Goal: Transaction & Acquisition: Purchase product/service

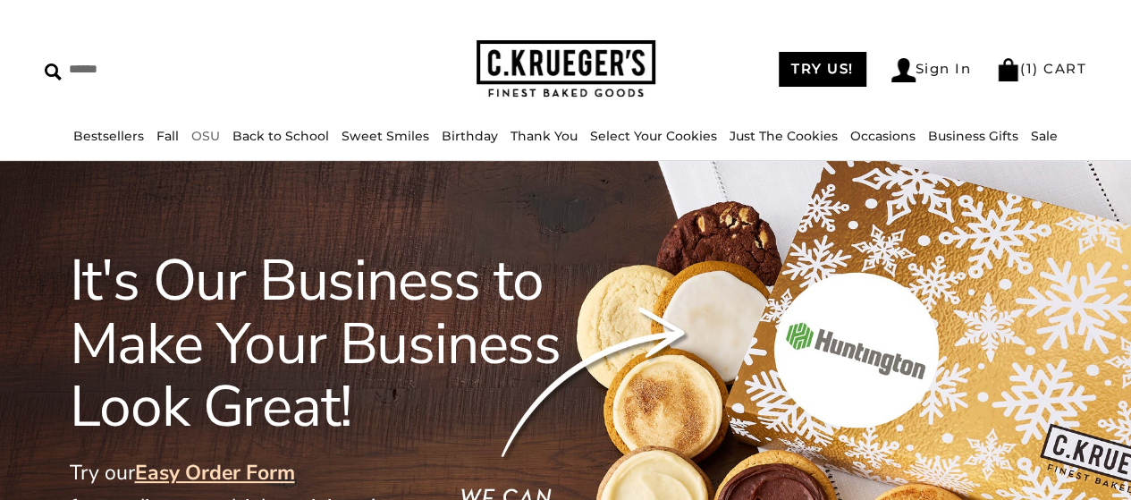
click at [210, 131] on link "OSU" at bounding box center [205, 136] width 29 height 16
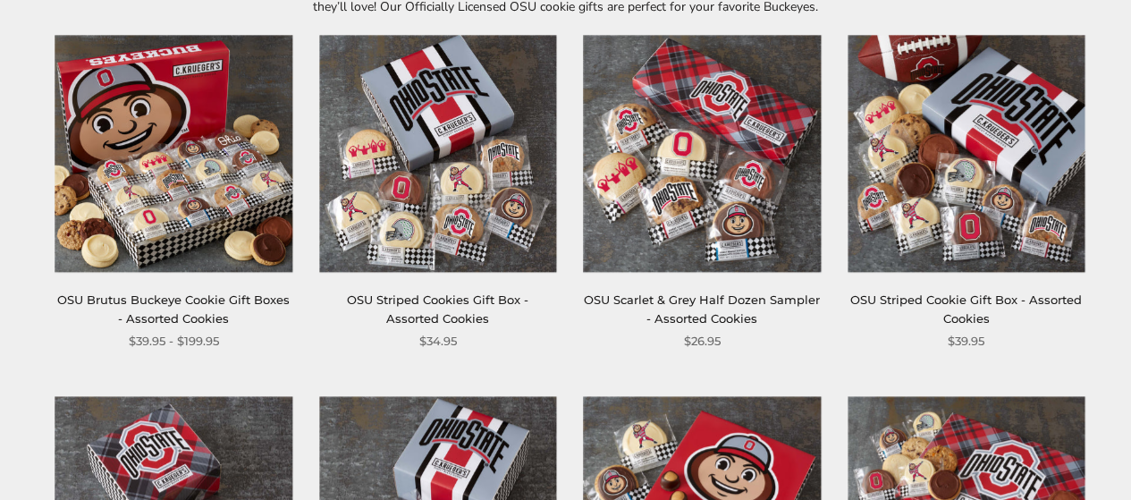
click at [740, 191] on img at bounding box center [702, 153] width 237 height 237
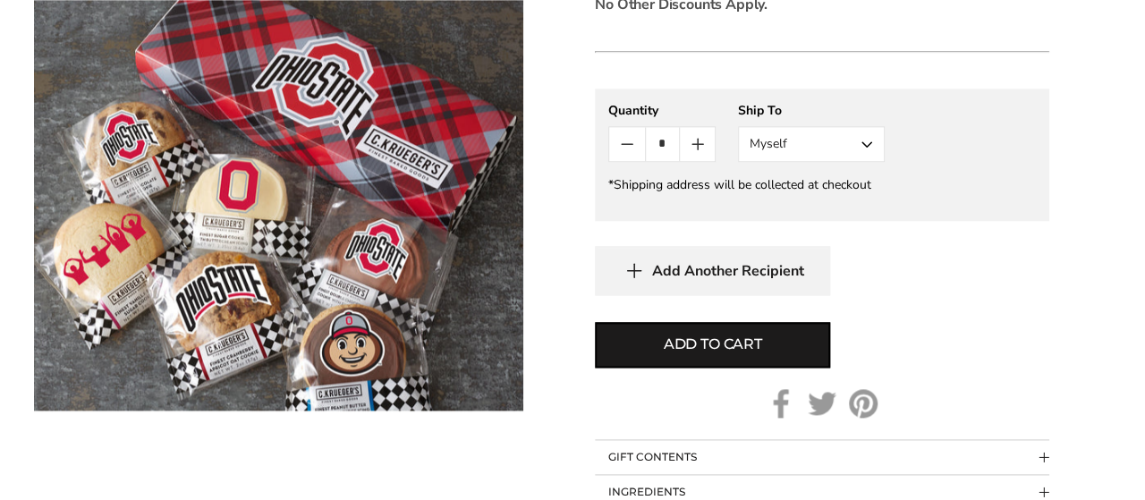
scroll to position [1073, 0]
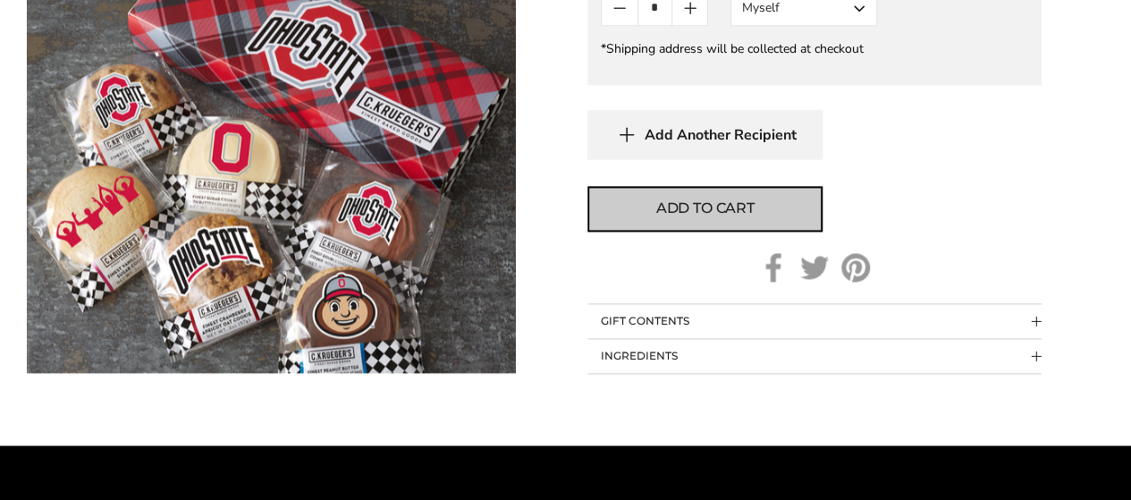
click at [722, 214] on span "Add to cart" at bounding box center [705, 208] width 98 height 21
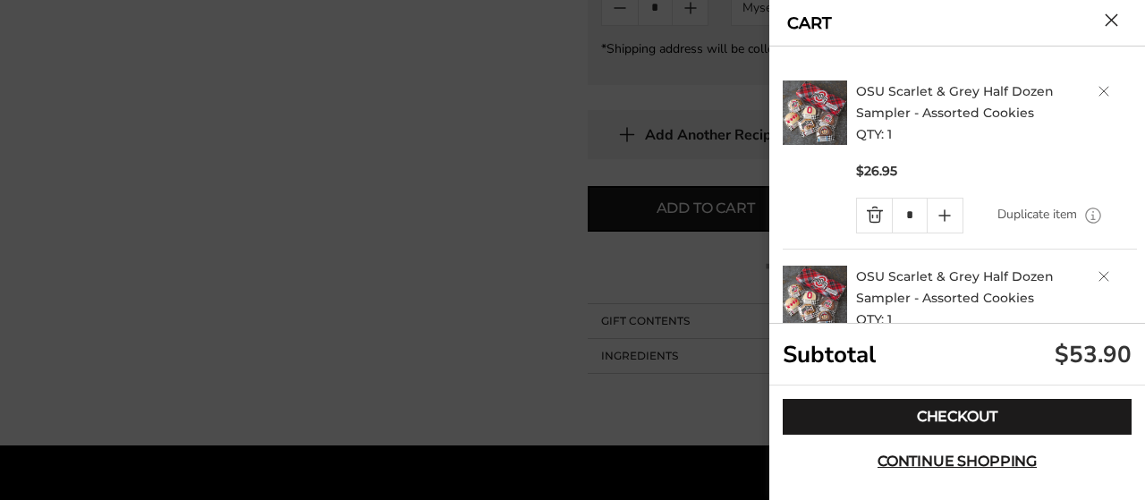
scroll to position [0, 0]
click at [870, 222] on link "Quantity minus button" at bounding box center [874, 216] width 35 height 34
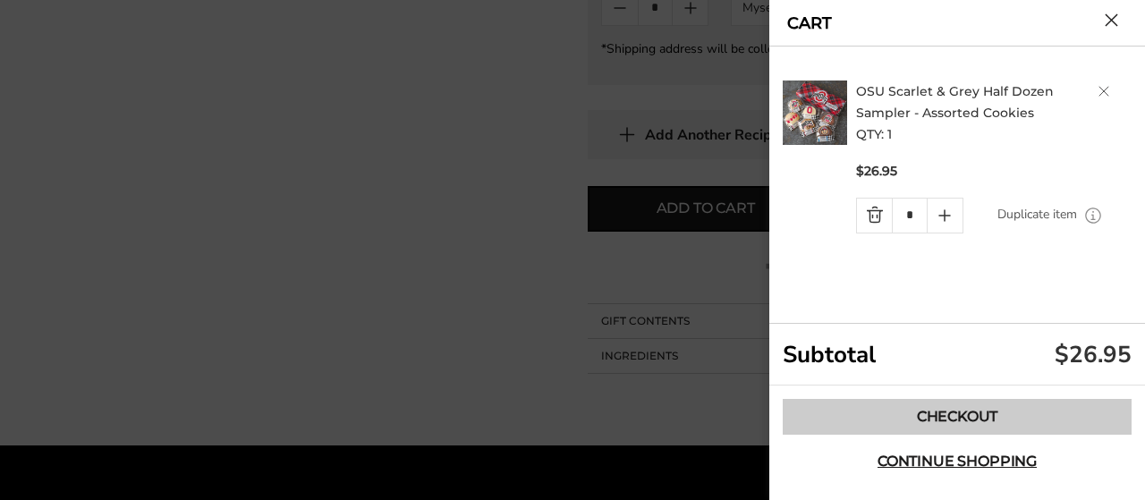
click at [935, 427] on link "Checkout" at bounding box center [956, 417] width 349 height 36
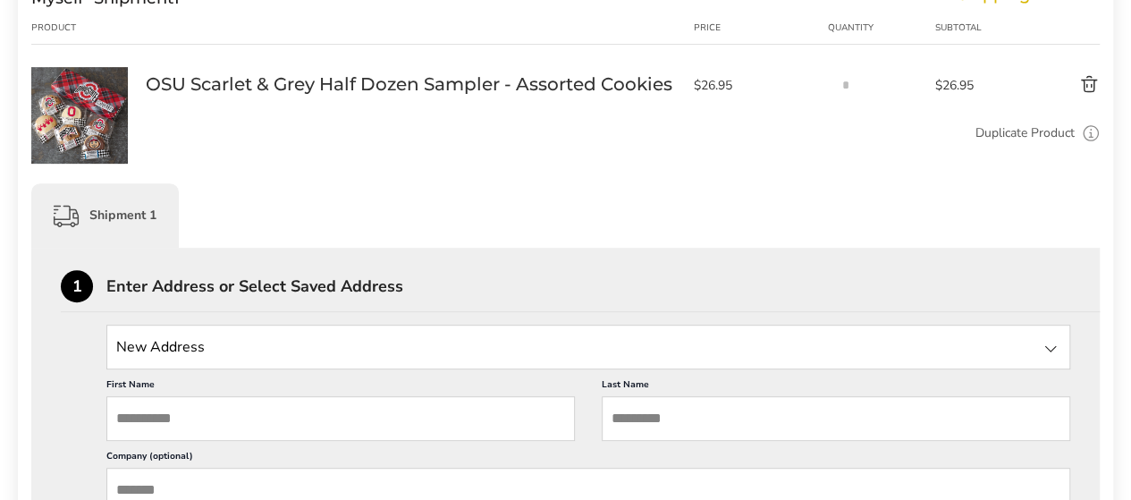
scroll to position [447, 0]
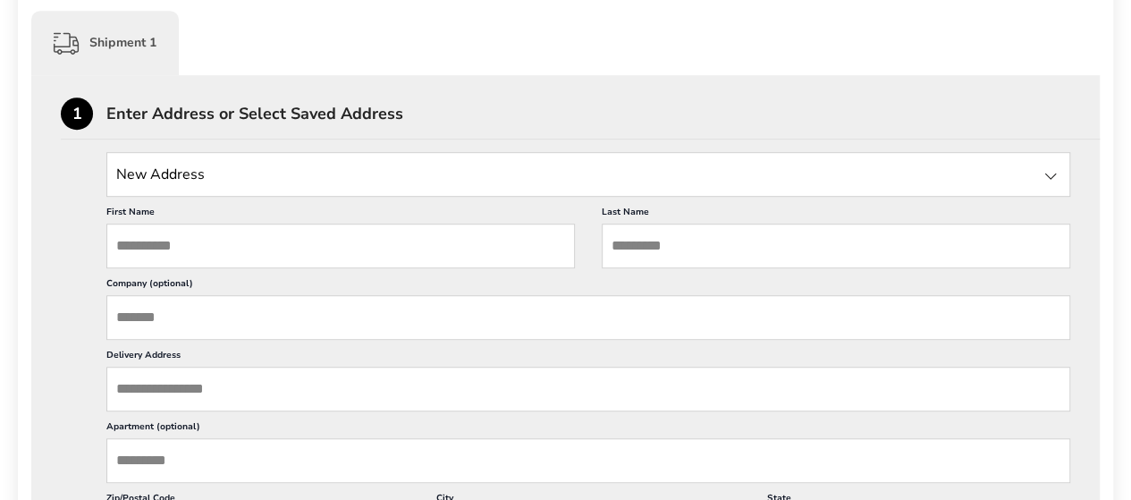
click at [261, 249] on input "First Name" at bounding box center [340, 246] width 469 height 45
type input "****"
type input "******"
type input "*"
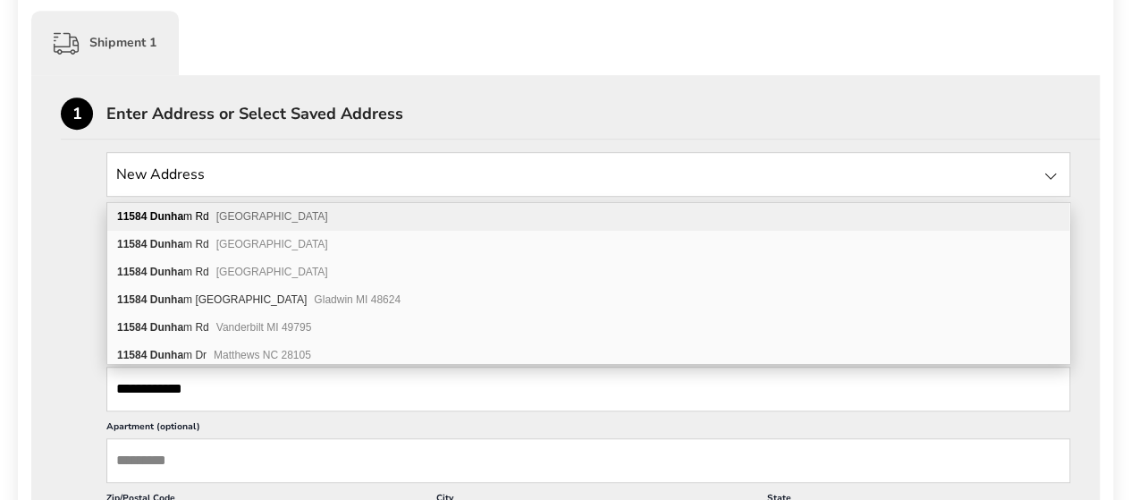
click at [238, 221] on span "Northfield OH 44067" at bounding box center [272, 216] width 112 height 13
type input "**********"
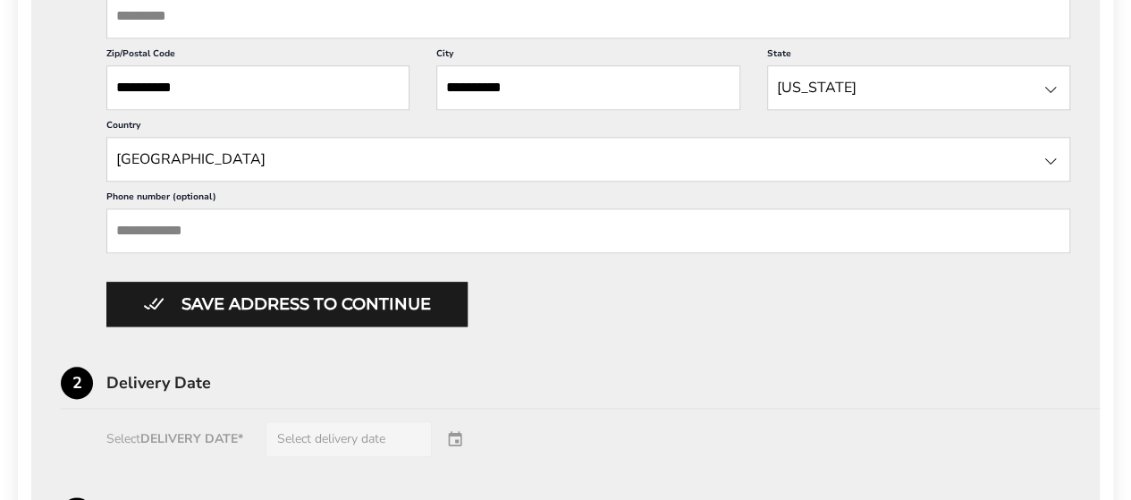
scroll to position [894, 0]
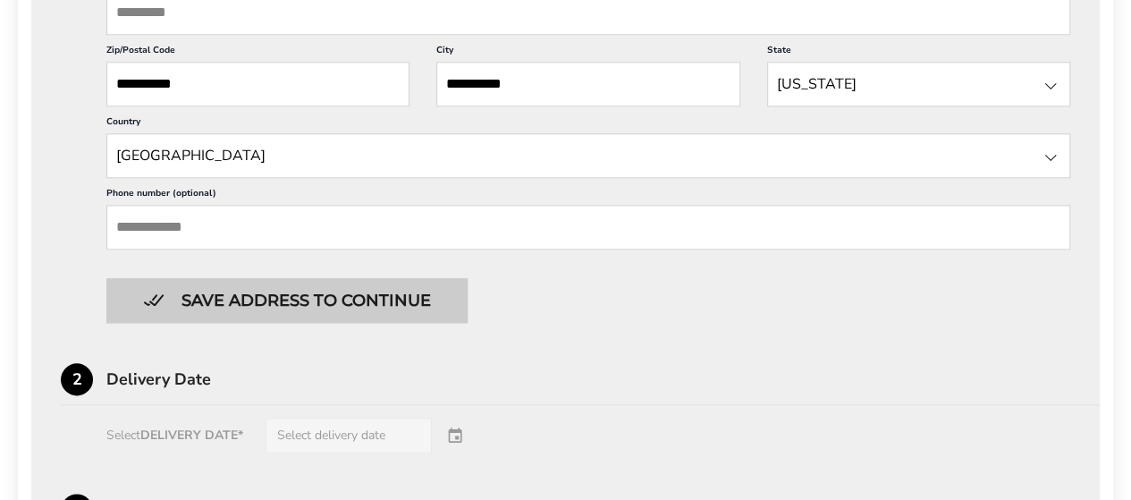
click at [270, 290] on button "Save address to continue" at bounding box center [286, 300] width 361 height 45
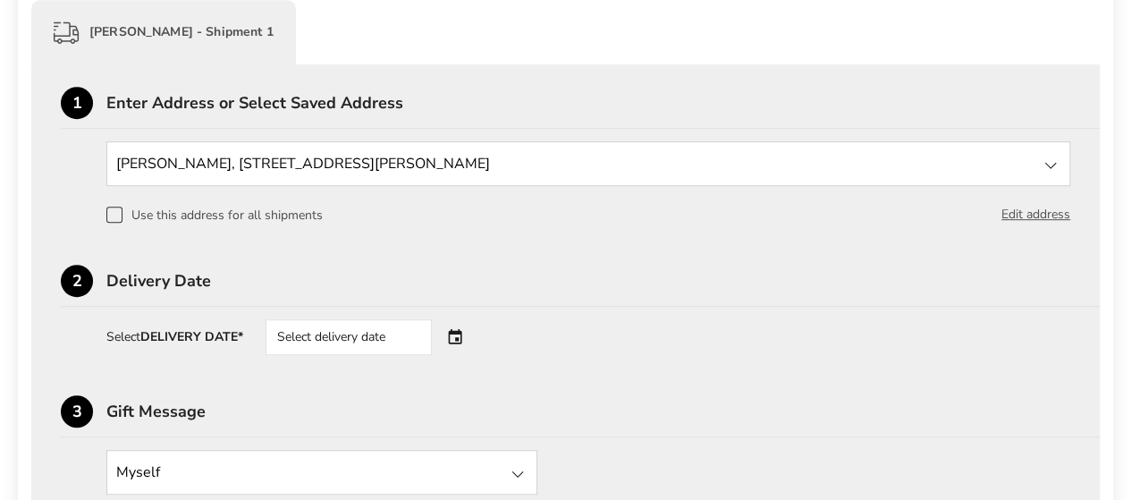
scroll to position [575, 0]
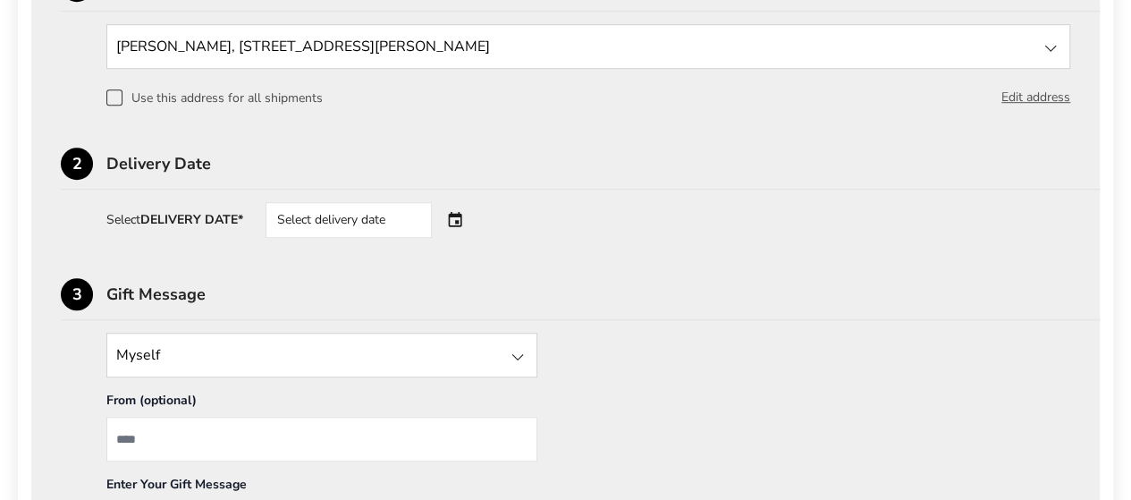
click at [358, 217] on div "Select delivery date" at bounding box center [349, 220] width 166 height 36
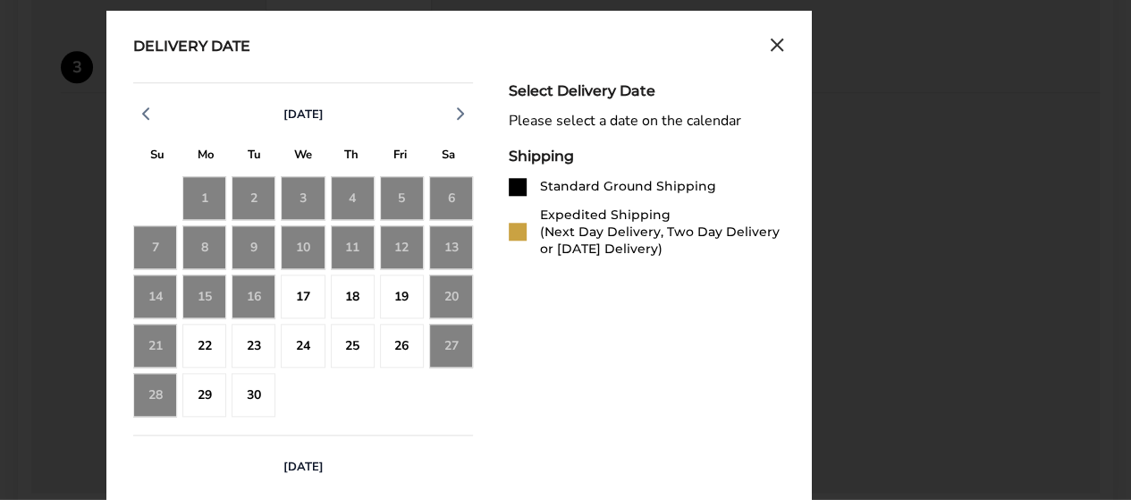
scroll to position [843, 0]
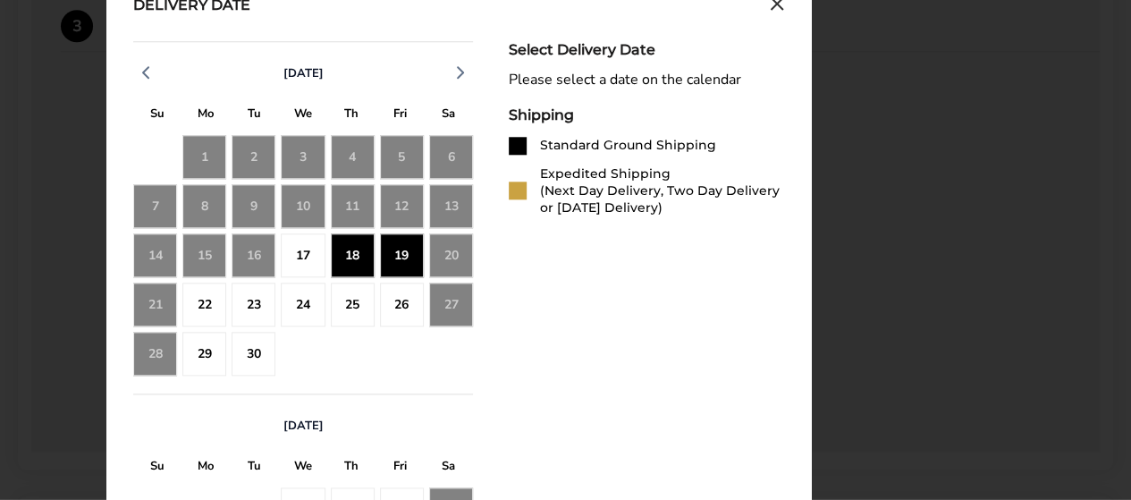
click at [386, 258] on div "19" at bounding box center [402, 255] width 44 height 44
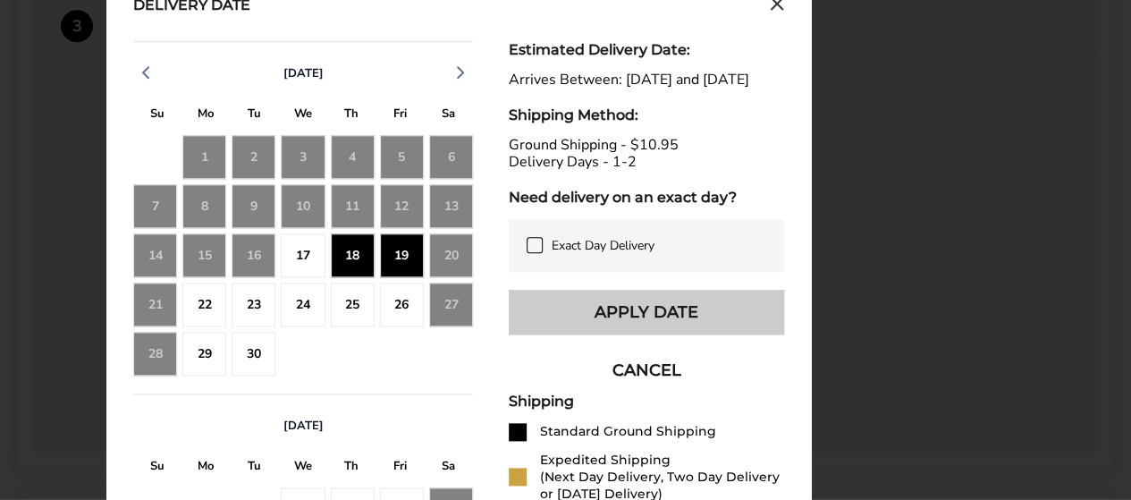
click at [630, 322] on button "Apply Date" at bounding box center [646, 312] width 275 height 45
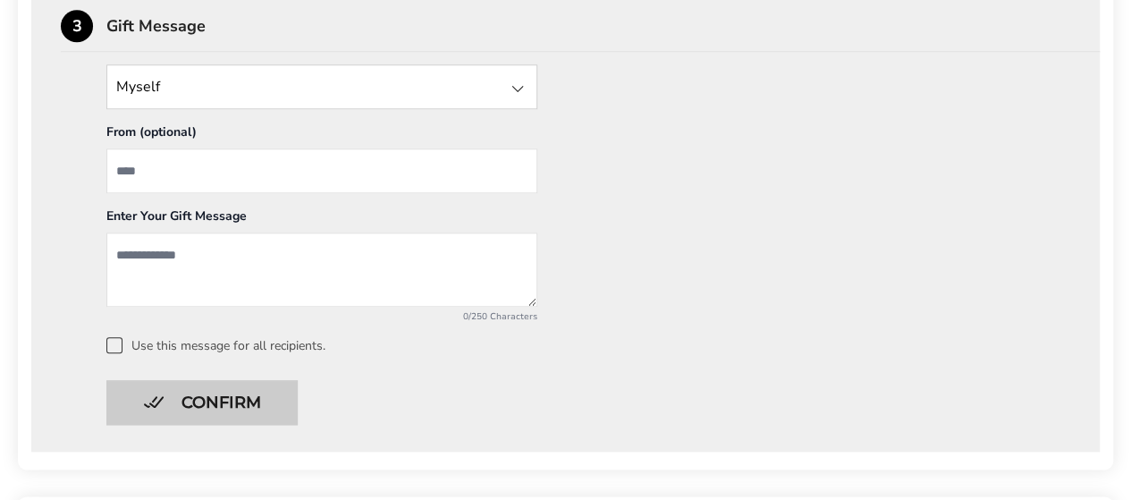
click at [229, 384] on button "Confirm" at bounding box center [201, 402] width 191 height 45
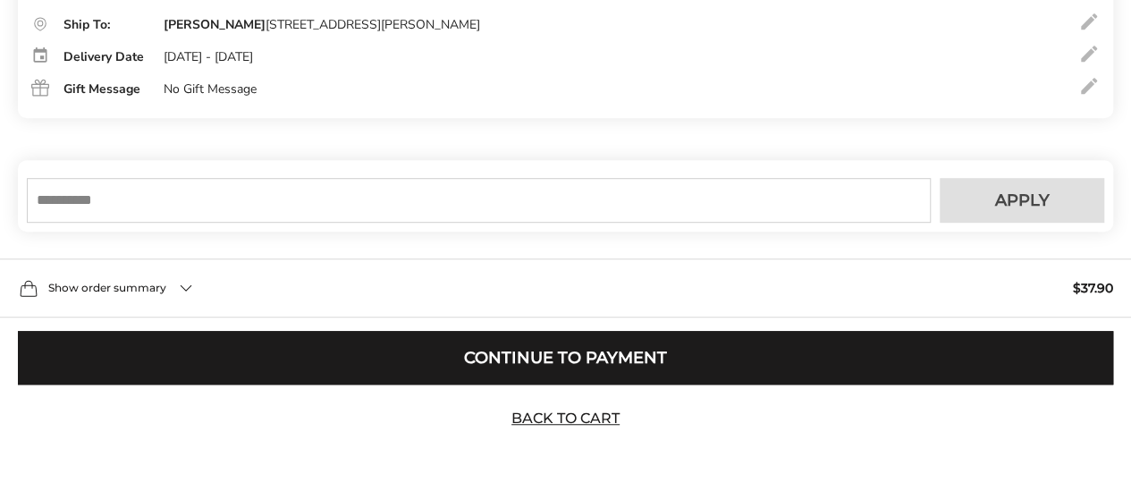
scroll to position [460, 0]
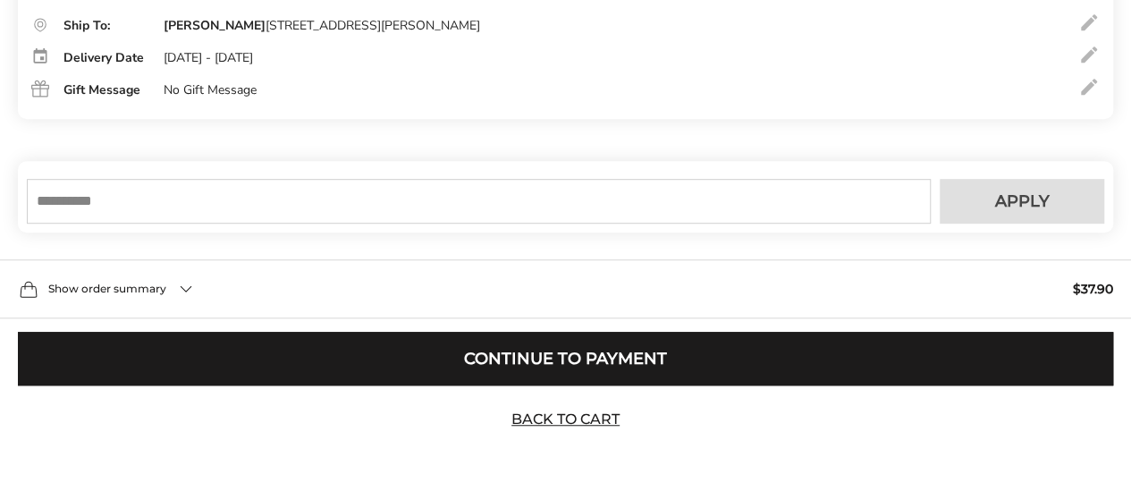
click at [283, 212] on input "text" at bounding box center [479, 201] width 904 height 45
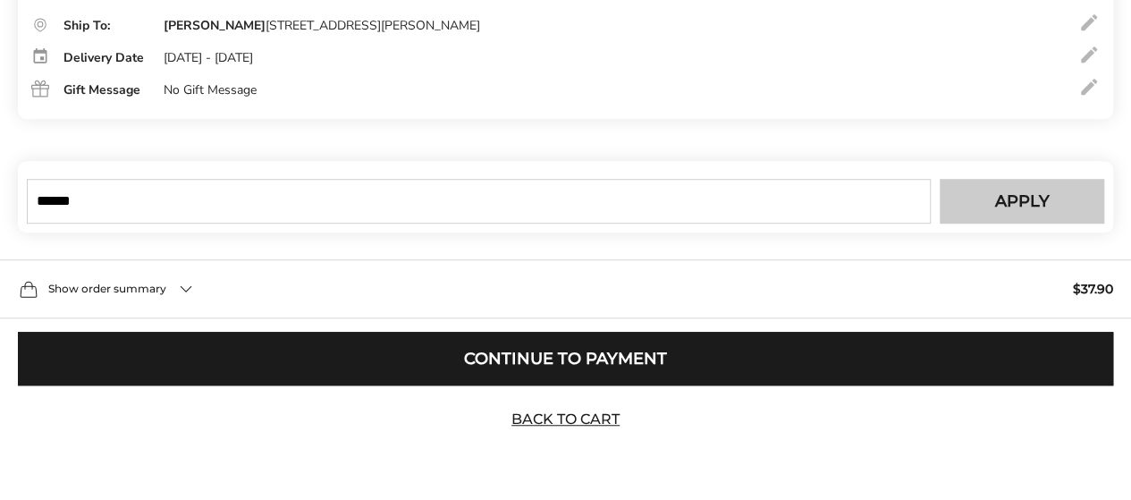
type input "******"
click at [985, 211] on button "Apply" at bounding box center [1022, 201] width 165 height 45
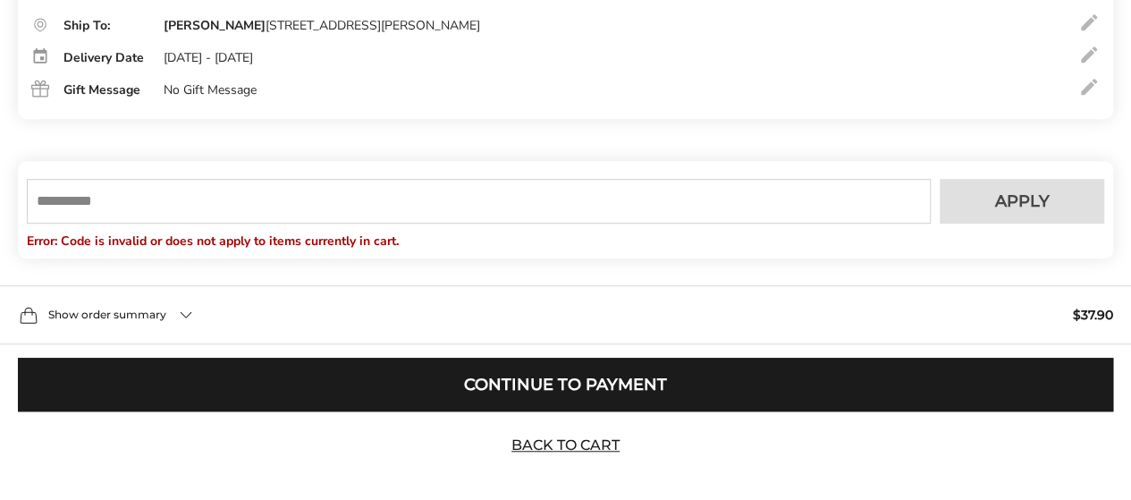
click at [404, 205] on input "text" at bounding box center [479, 201] width 904 height 45
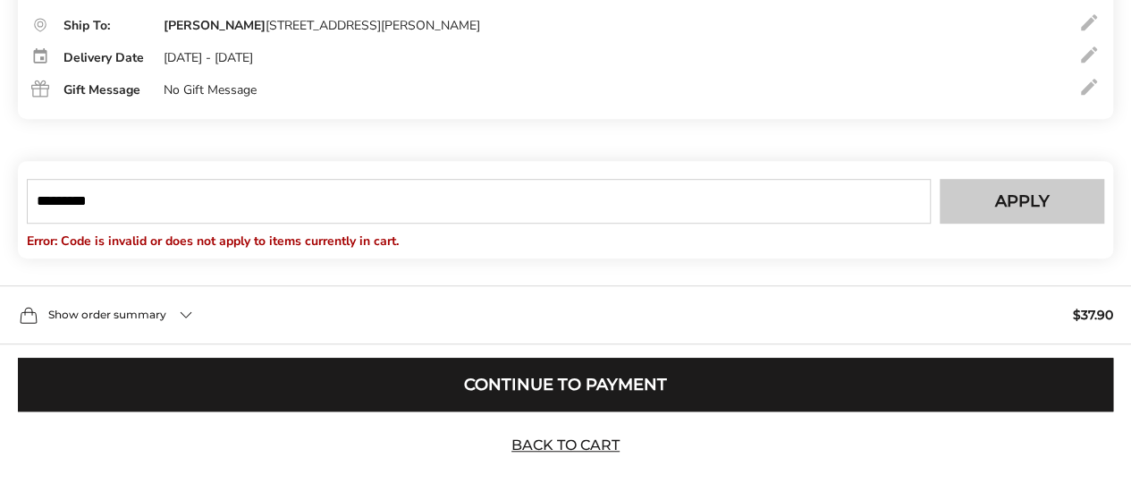
type input "*********"
click at [1009, 199] on span "Apply" at bounding box center [1022, 201] width 55 height 16
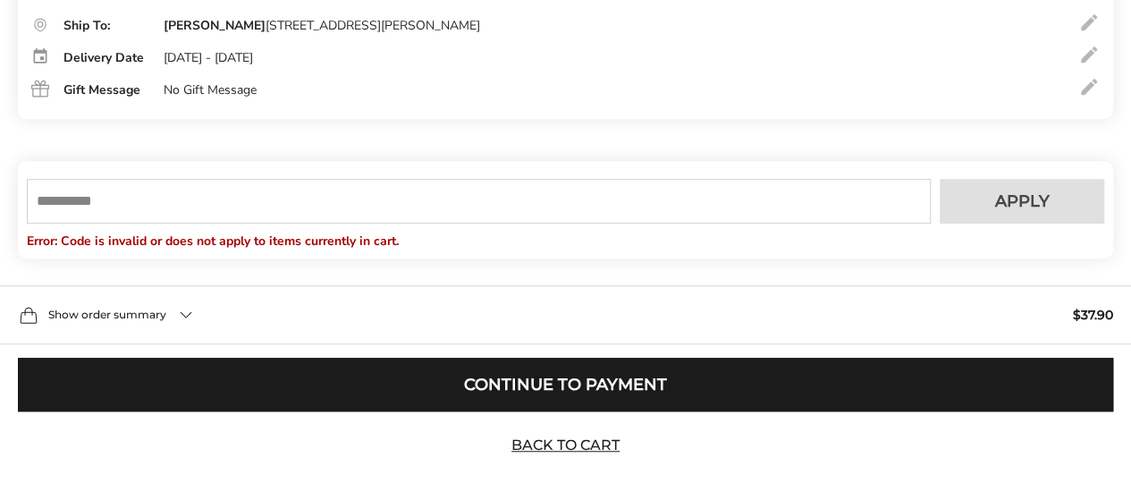
click at [335, 201] on input "text" at bounding box center [479, 201] width 904 height 45
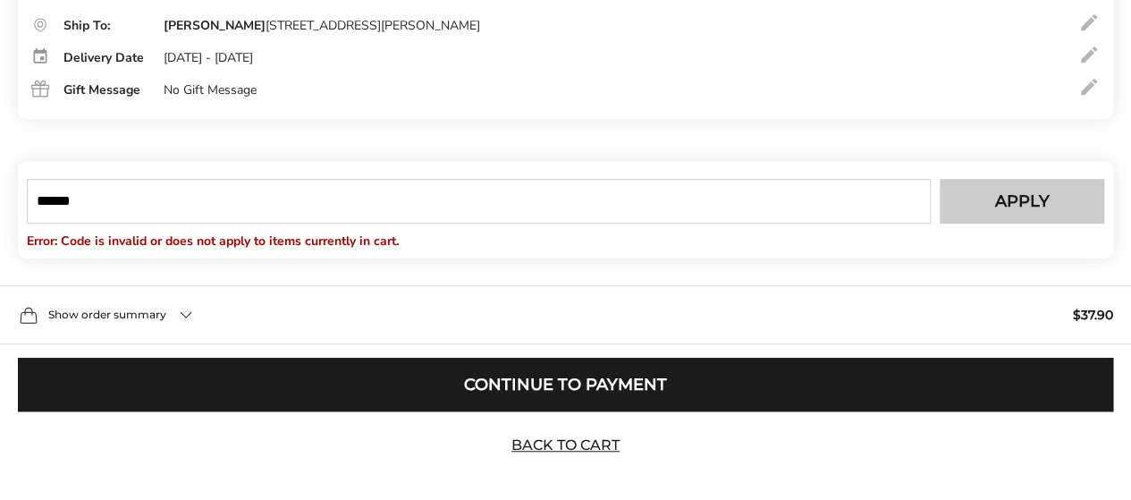
type input "******"
click at [991, 190] on button "Apply" at bounding box center [1022, 201] width 165 height 45
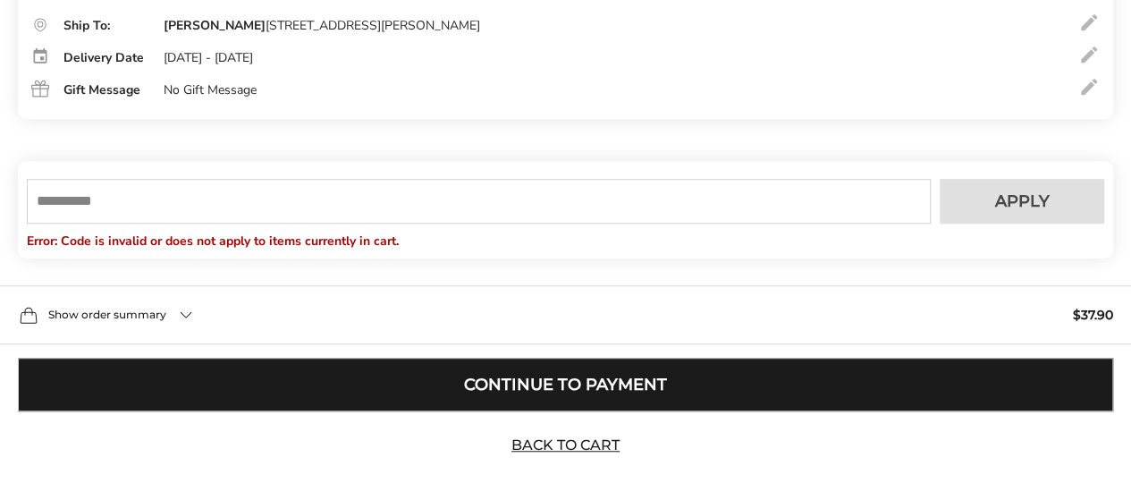
click at [700, 369] on button "Continue to Payment" at bounding box center [565, 385] width 1095 height 54
